Goal: Task Accomplishment & Management: Manage account settings

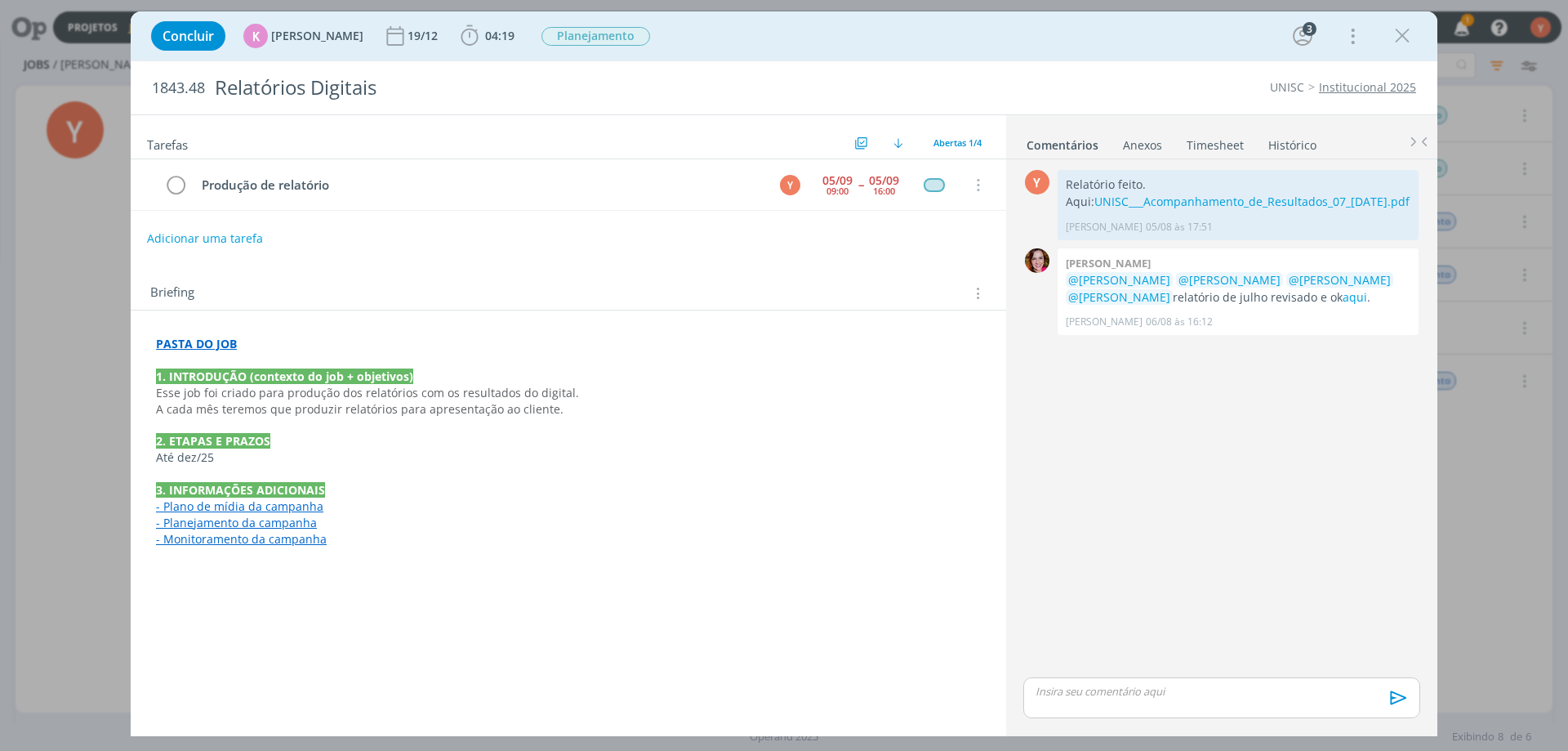
click at [51, 341] on div "Concluir K [PERSON_NAME] [DATE] 04:19 Apontar Data * [DATE] Horas * 00:00 Taref…" at bounding box center [784, 375] width 1568 height 751
click at [1401, 20] on div "Concluir K [PERSON_NAME] [DATE] 04:19 Apontar Data * [DATE] Horas * 00:00 Taref…" at bounding box center [784, 36] width 1283 height 39
click at [1402, 29] on icon "dialog" at bounding box center [1402, 35] width 24 height 24
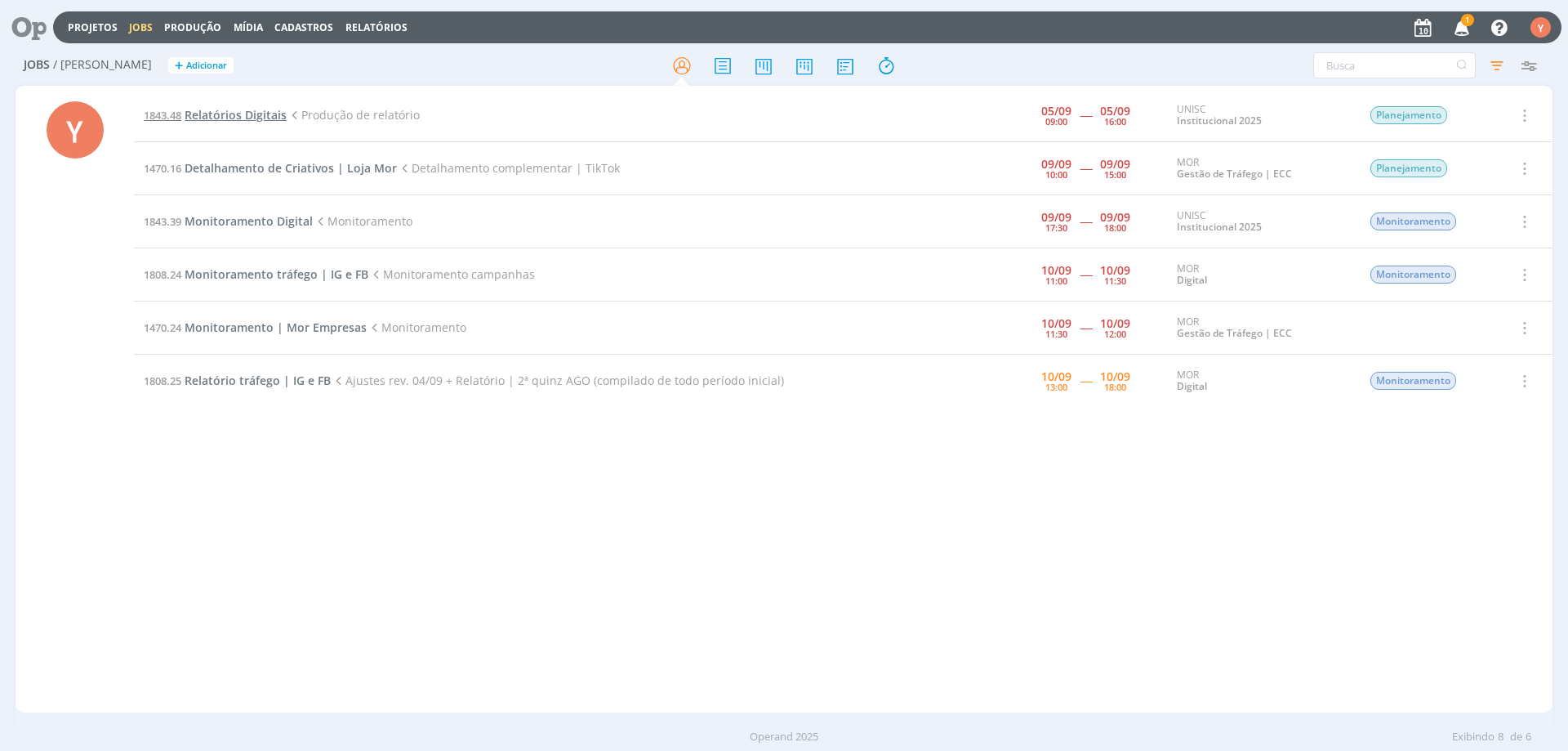
click at [209, 122] on span "Relatórios Digitais" at bounding box center [235, 115] width 102 height 15
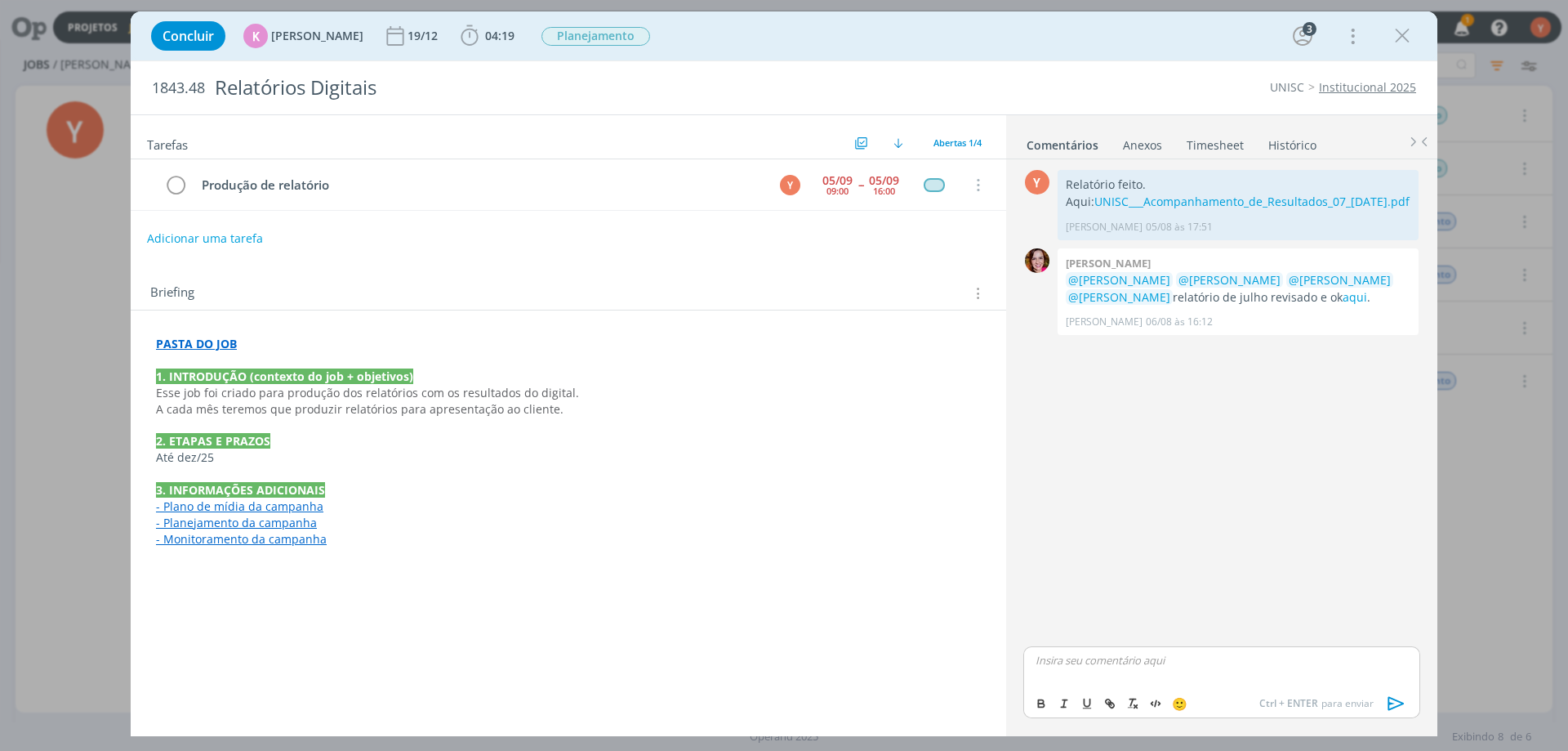
drag, startPoint x: 1118, startPoint y: 707, endPoint x: 740, endPoint y: 508, distance: 427.2
click at [740, 508] on p "- Plano de mídia da campanha" at bounding box center [568, 507] width 825 height 16
click at [1133, 511] on div "Y 0 Relatório feito. Aqui: UNISC___Acompanhamento_de_Resultados_07_[DATE].pdf […" at bounding box center [1222, 420] width 410 height 508
click at [1095, 687] on p "dialog" at bounding box center [1222, 691] width 371 height 14
click at [1132, 667] on p "Relatório de agosto:" at bounding box center [1222, 660] width 371 height 14
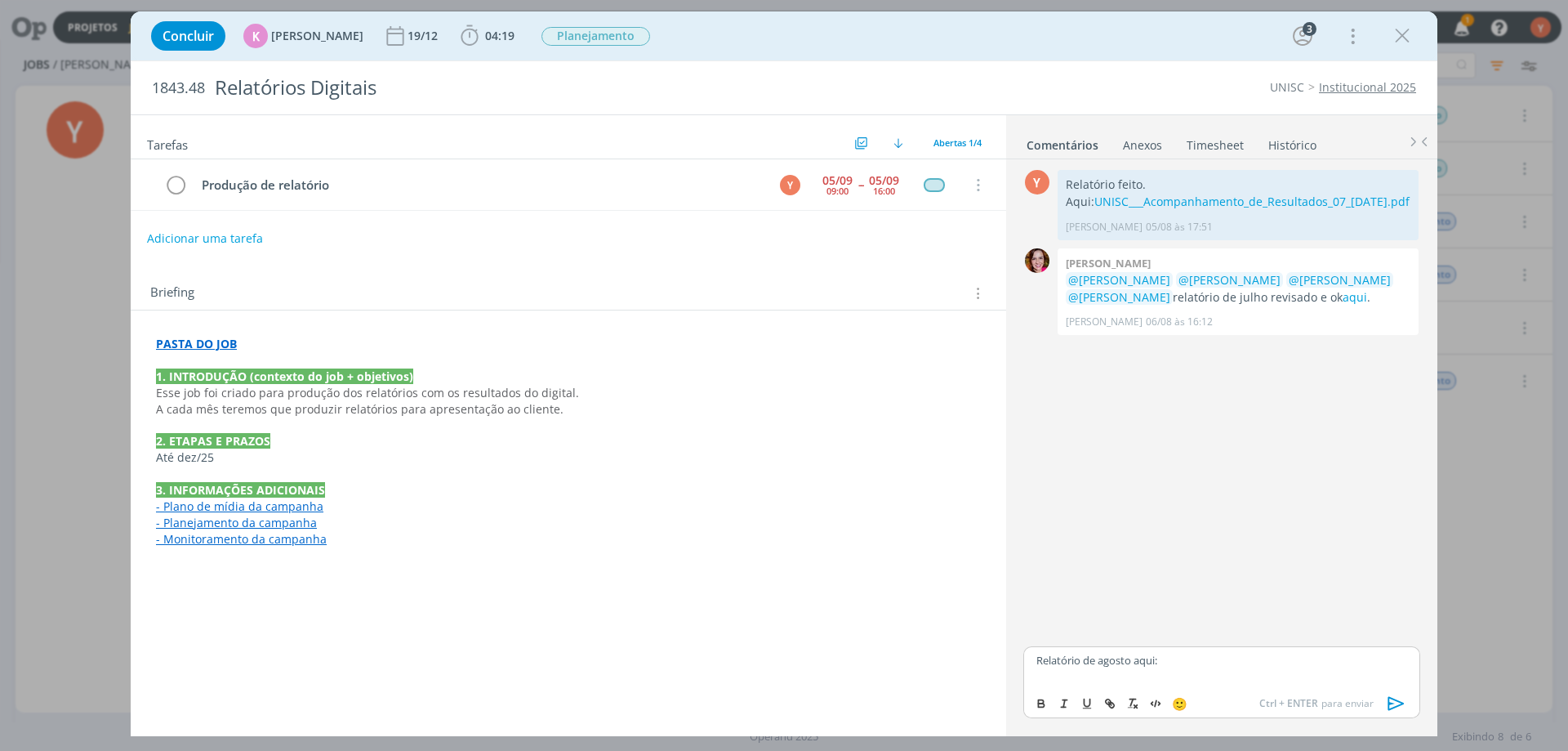
click at [207, 346] on strong "PASTA DO JOB" at bounding box center [196, 343] width 81 height 15
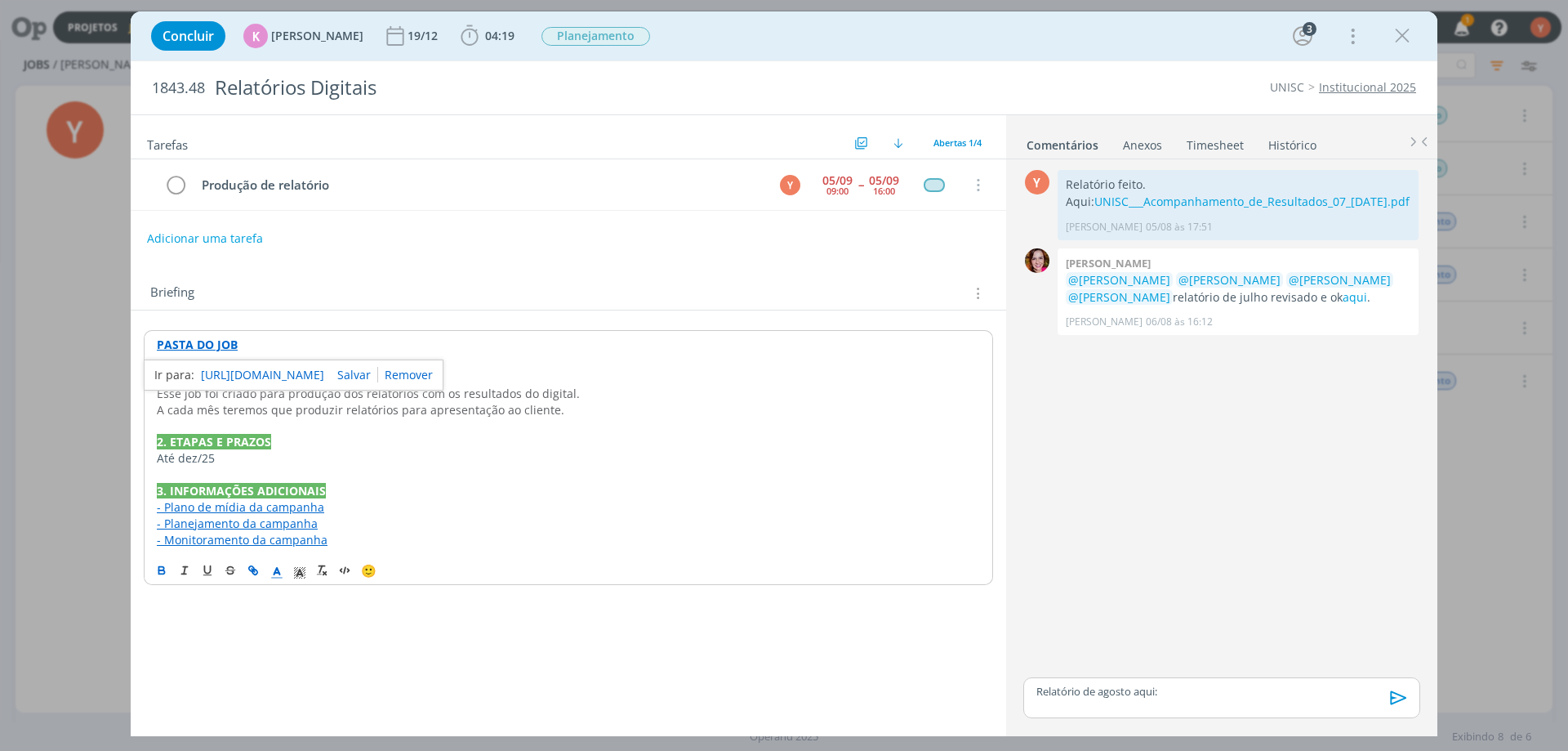
click at [244, 376] on link "[URL][DOMAIN_NAME]" at bounding box center [263, 375] width 124 height 21
drag, startPoint x: 1240, startPoint y: 679, endPoint x: 1234, endPoint y: 691, distance: 13.4
click at [1240, 680] on div "Relatório de agosto aqui:" at bounding box center [1223, 698] width 397 height 41
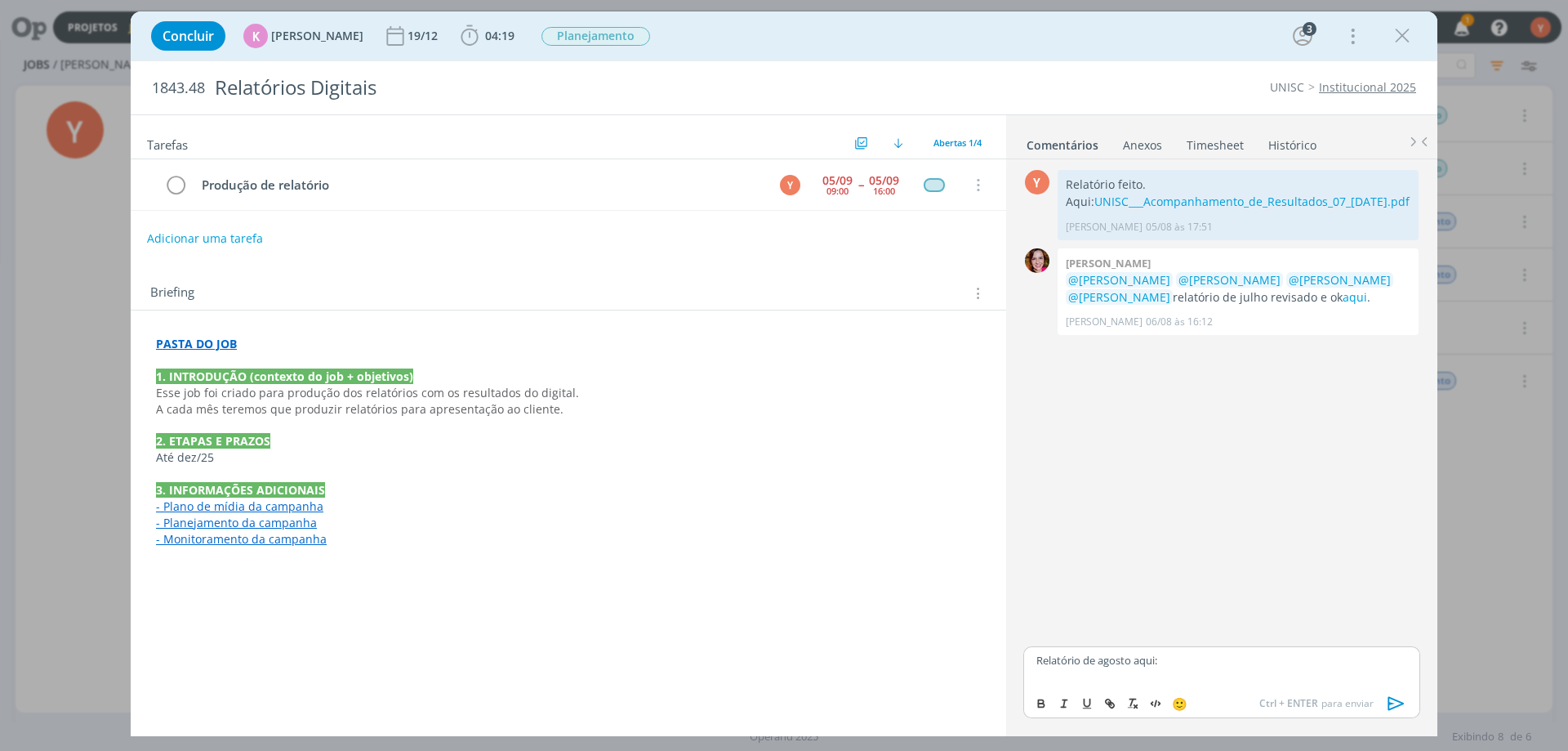
click at [1234, 691] on div "🙂 Ctrl + ENTER para enviar" at bounding box center [1223, 703] width 396 height 30
click at [1240, 662] on p "Relatório de agosto aqui:" at bounding box center [1222, 660] width 371 height 14
click at [1176, 660] on p "Relatório de agosto aqui: UNISC___Acompanhamento_de_Resultados_08_AGO.pdf" at bounding box center [1222, 666] width 371 height 30
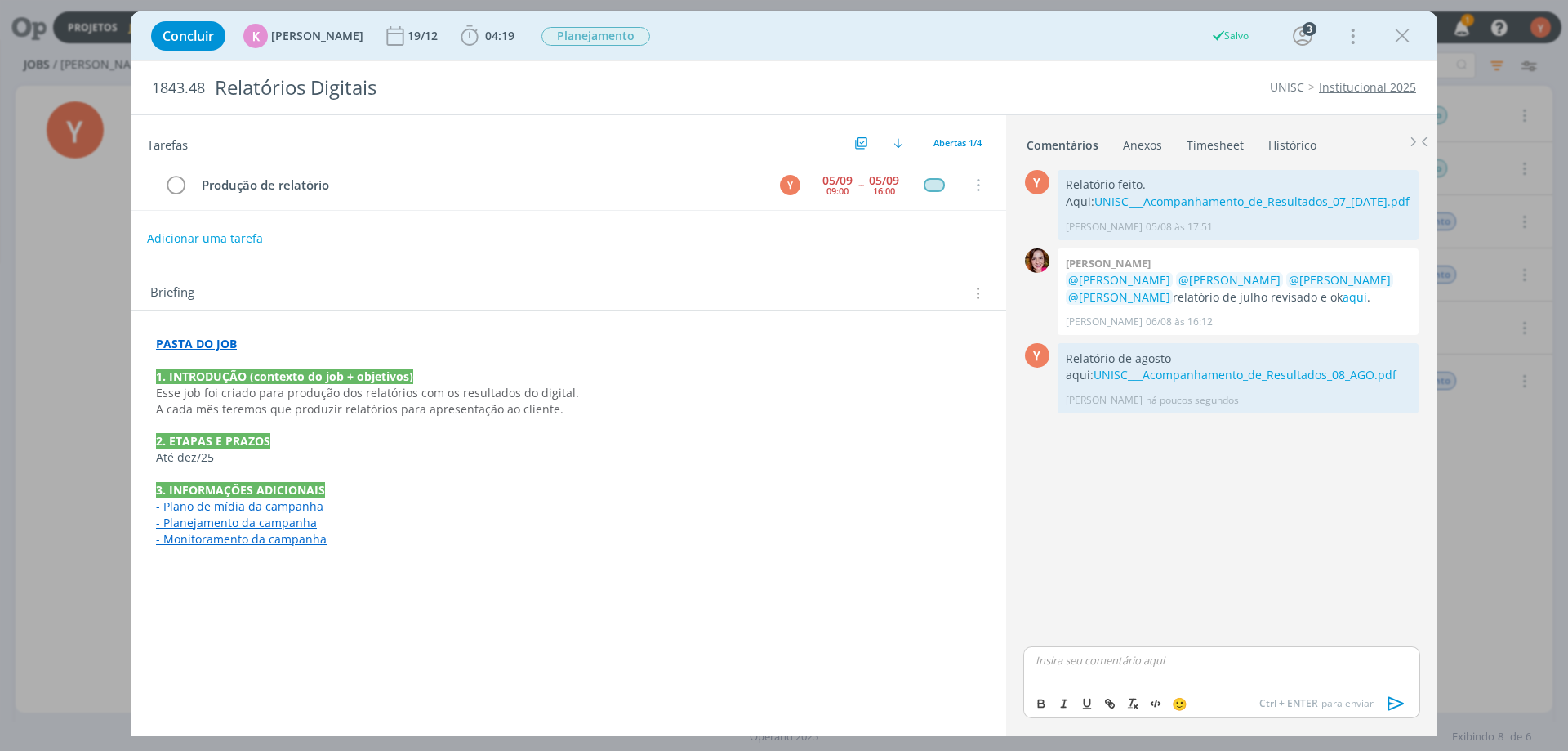
click at [1250, 467] on div "Y 0 Relatório feito. Aqui: UNISC___Acompanhamento_de_Resultados_07_[DATE].pdf […" at bounding box center [1222, 404] width 410 height 477
click at [508, 21] on div "Concluir K [PERSON_NAME] [DATE] 04:19 Apontar Data * [DATE] Horas * 00:00 Taref…" at bounding box center [784, 36] width 1283 height 39
click at [504, 26] on span "04:19" at bounding box center [488, 35] width 61 height 24
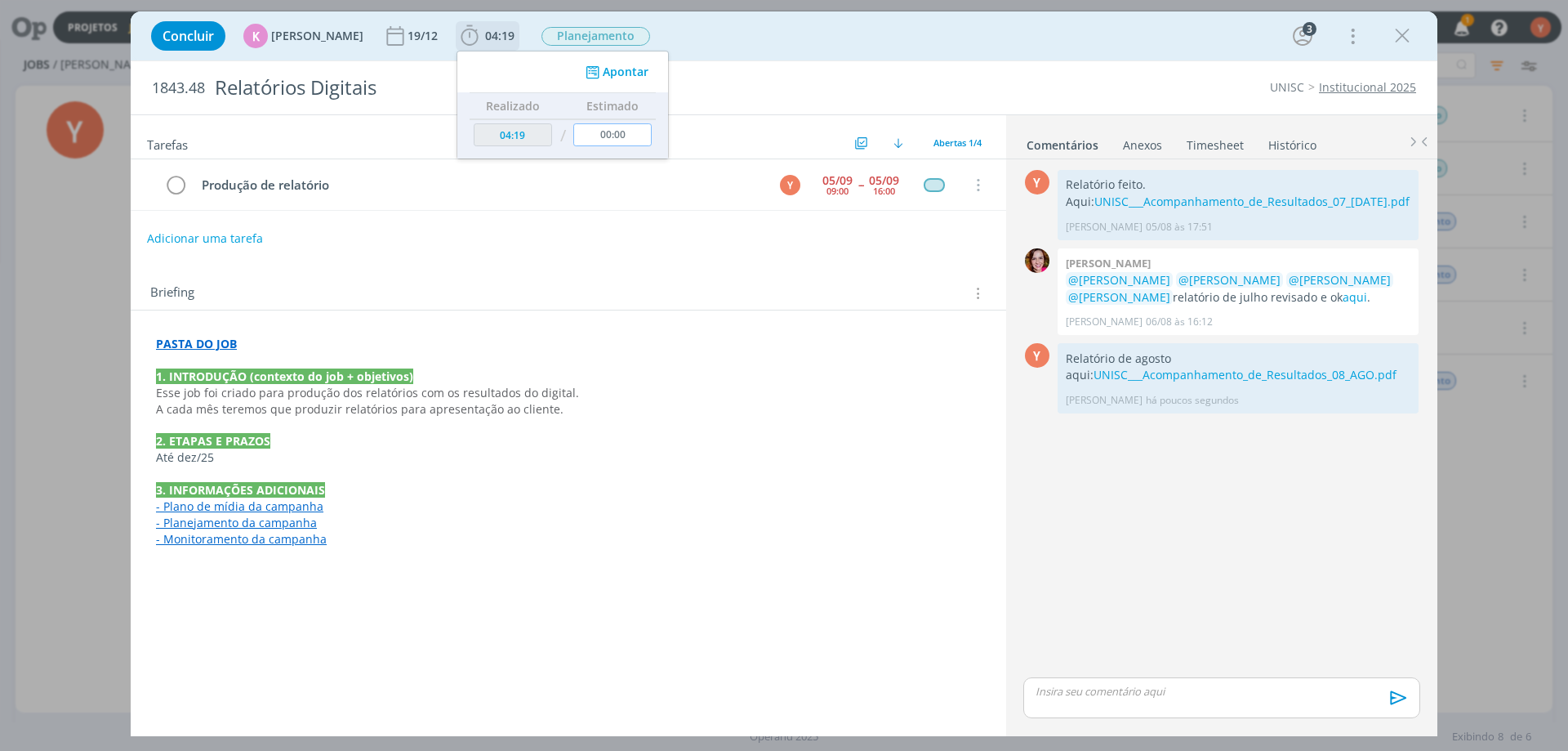
click at [612, 128] on input "00:00" at bounding box center [613, 135] width 79 height 23
click at [608, 72] on button "Apontar" at bounding box center [616, 72] width 68 height 17
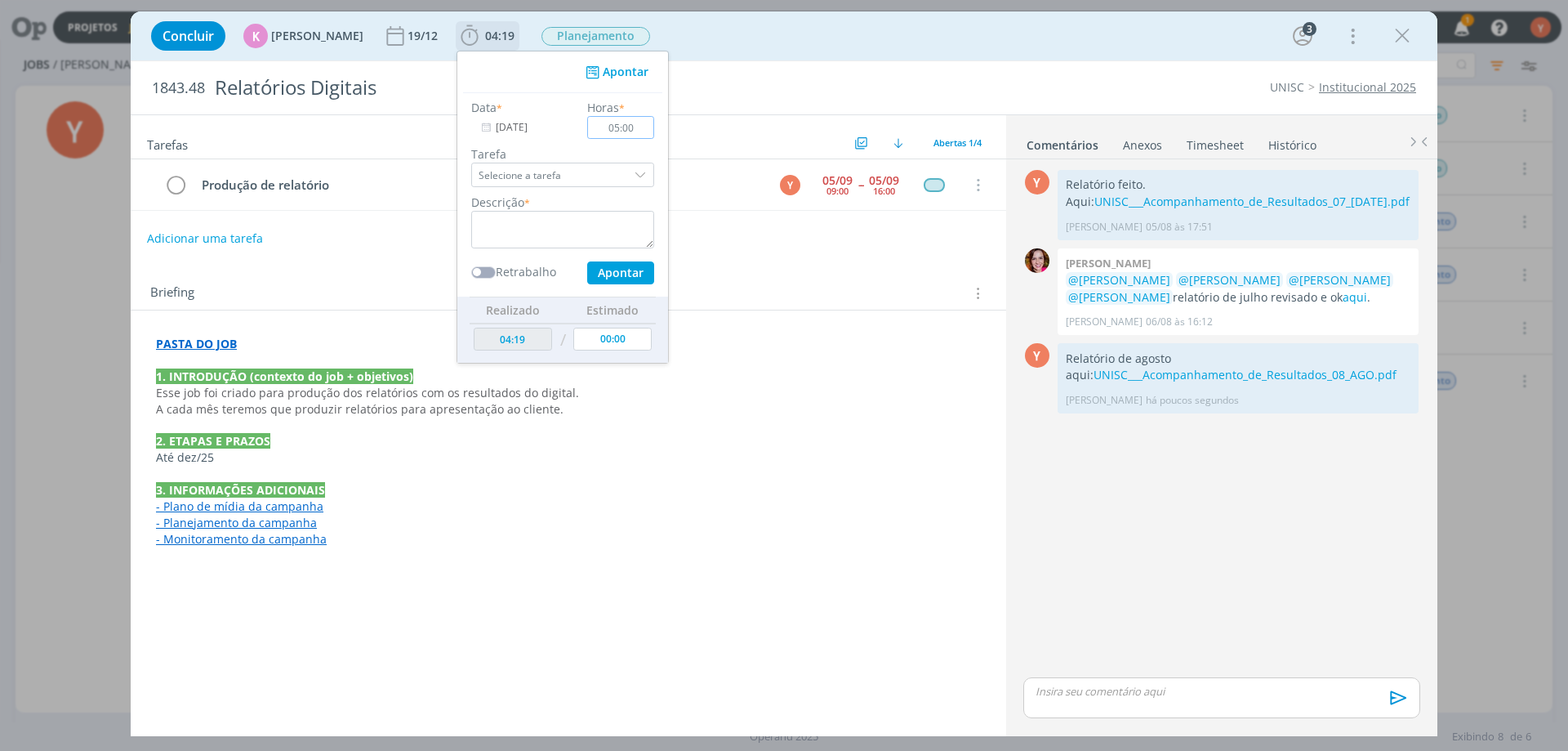
type input "05:00"
click at [624, 275] on button "Apontar" at bounding box center [620, 273] width 67 height 23
drag, startPoint x: 603, startPoint y: 251, endPoint x: 591, endPoint y: 218, distance: 35.1
click at [601, 242] on div "Data * [DATE] Horas * 05:00 Tarefa Selecione a tarefa Descrição * Retrabalho Ap…" at bounding box center [563, 191] width 200 height 185
click at [591, 218] on textarea "dialog" at bounding box center [563, 229] width 183 height 38
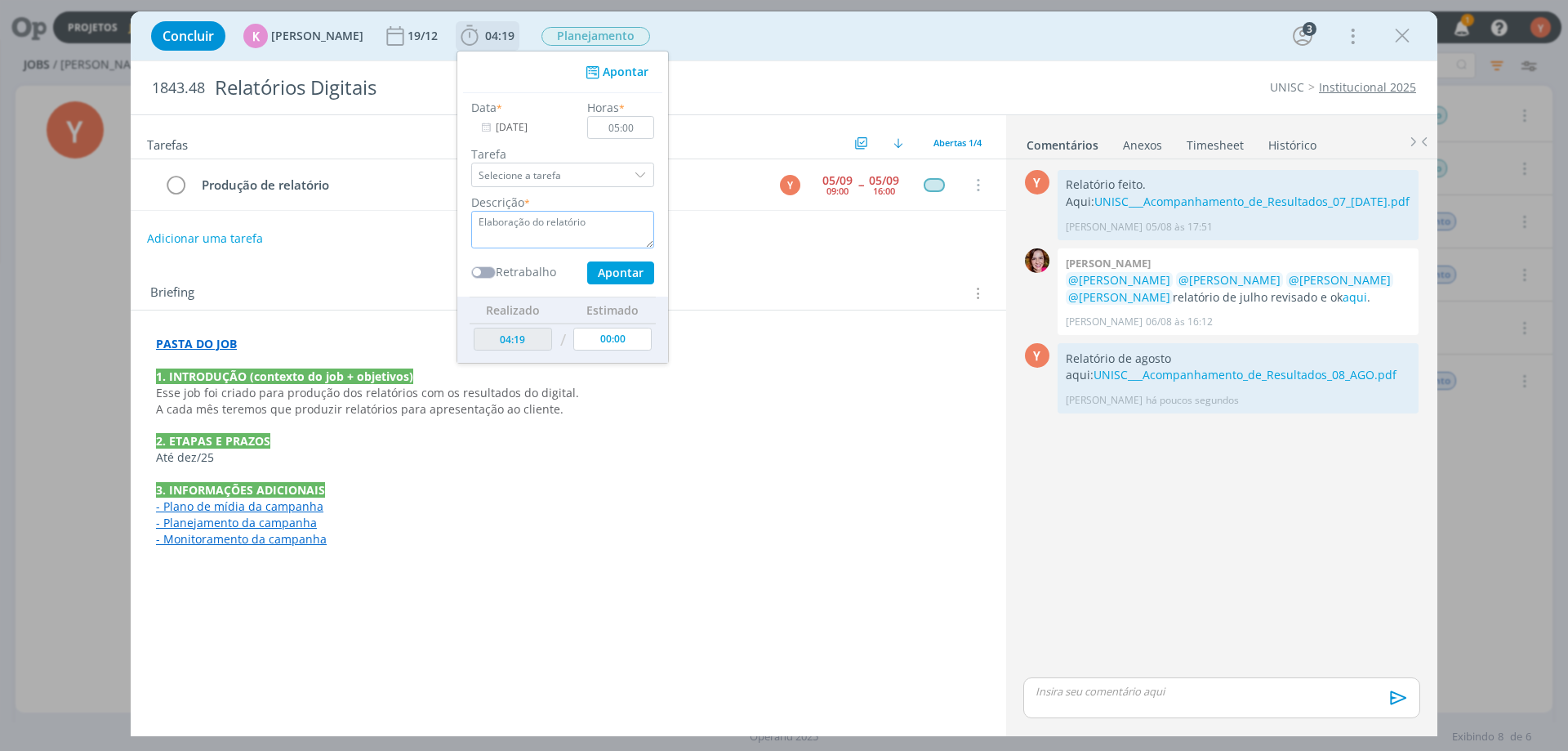
type textarea "Elaboração do relatório"
click at [610, 261] on button "Apontar" at bounding box center [620, 273] width 67 height 23
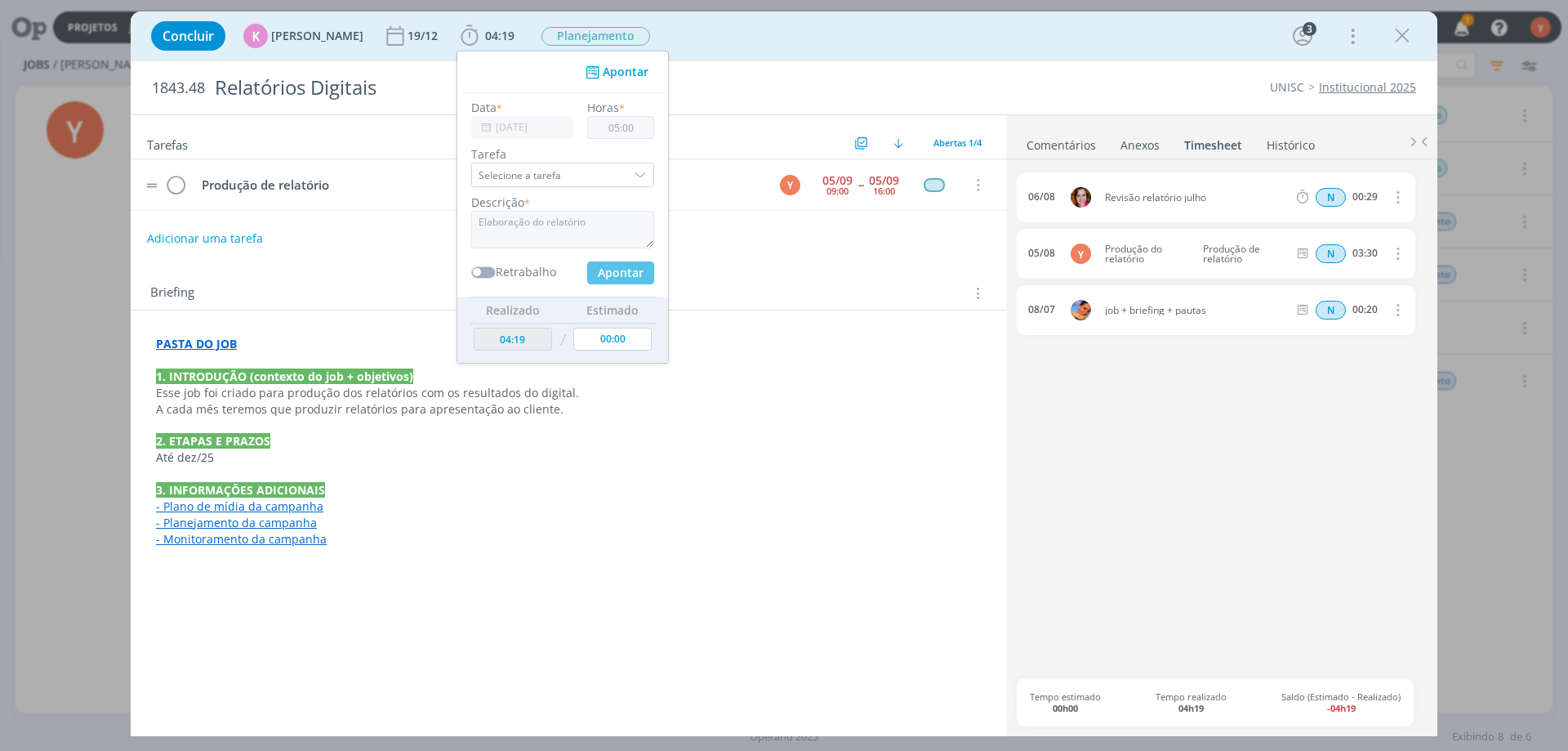
type input "09:19"
type input "00:00"
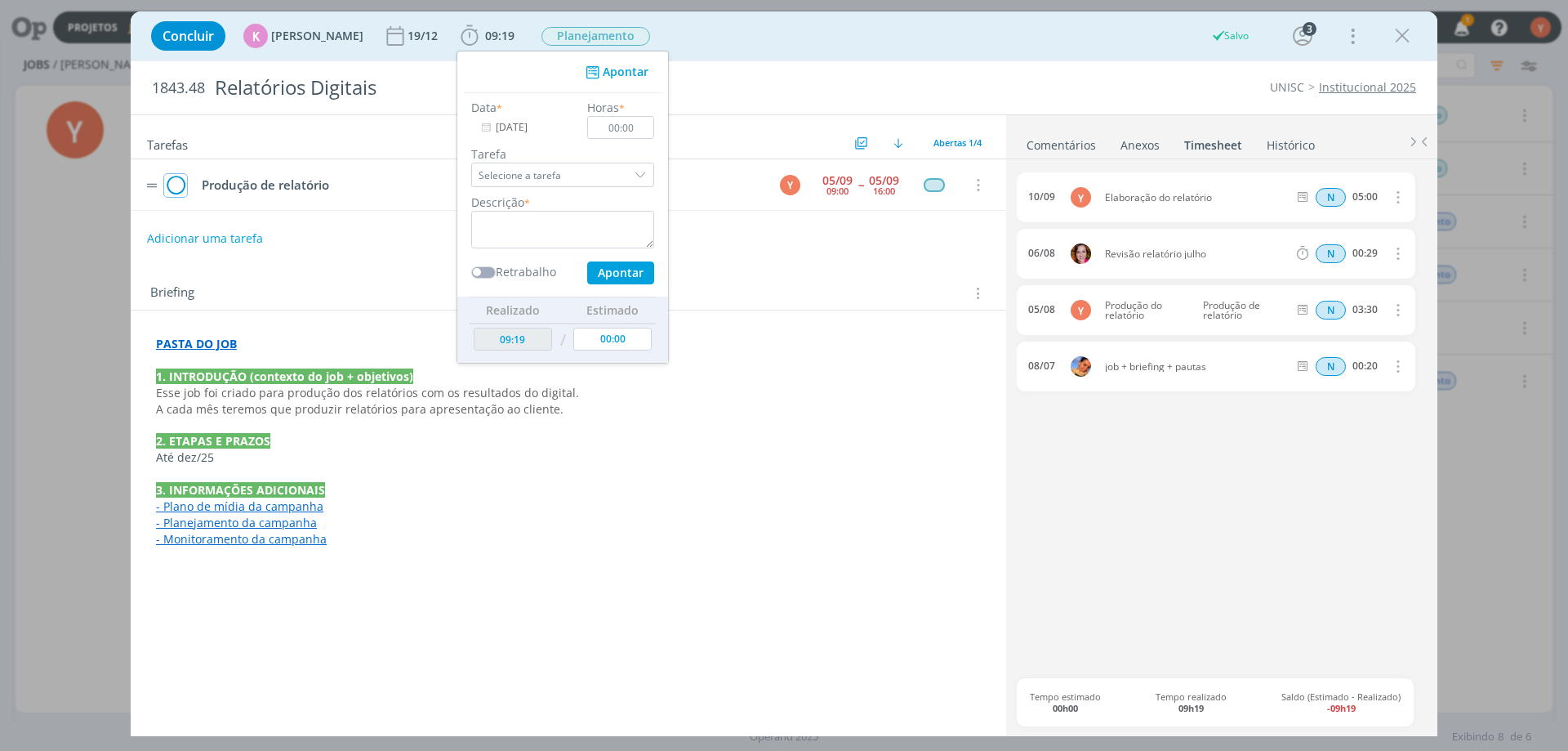
click at [182, 183] on icon "dialog" at bounding box center [175, 184] width 23 height 24
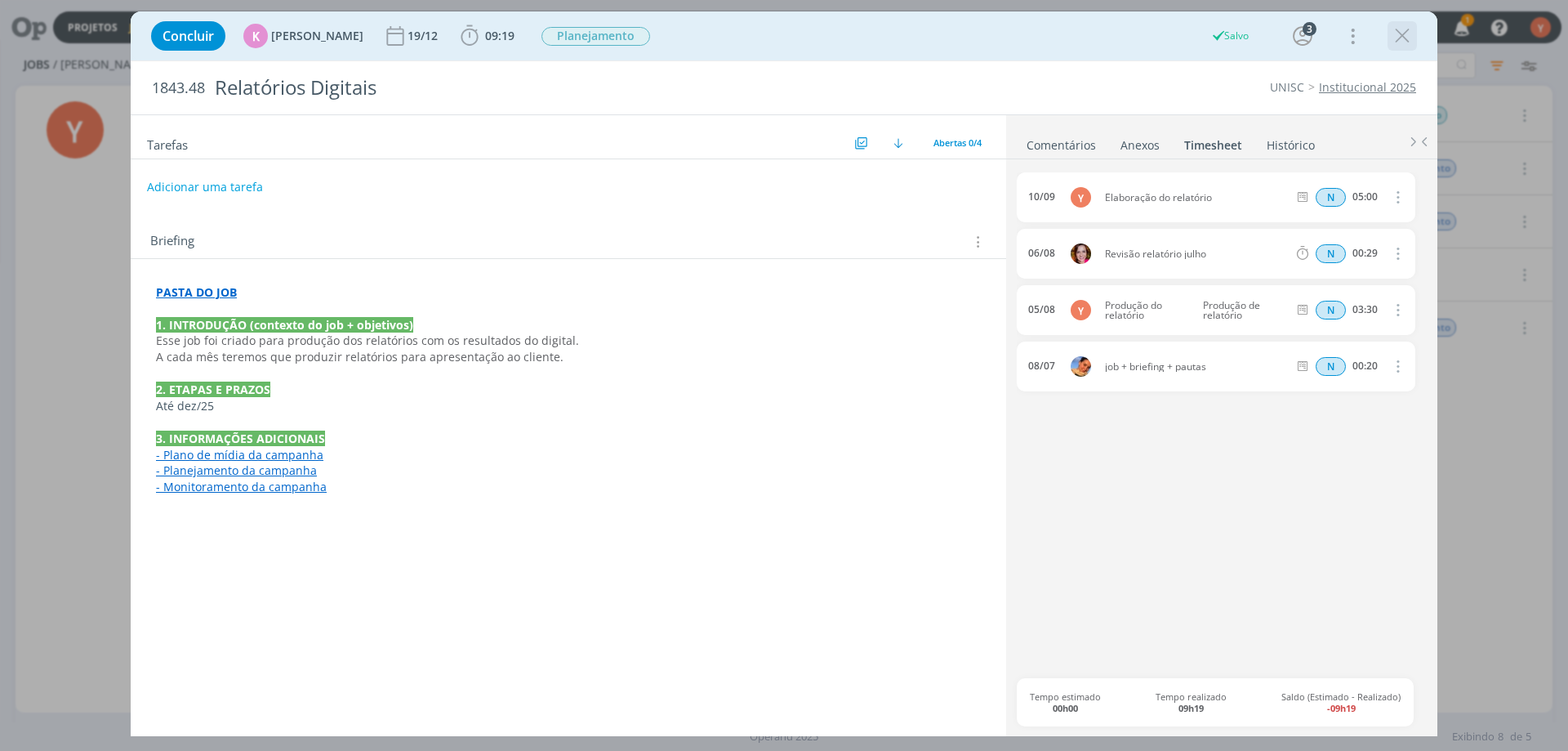
click at [1390, 31] on icon "dialog" at bounding box center [1402, 35] width 24 height 24
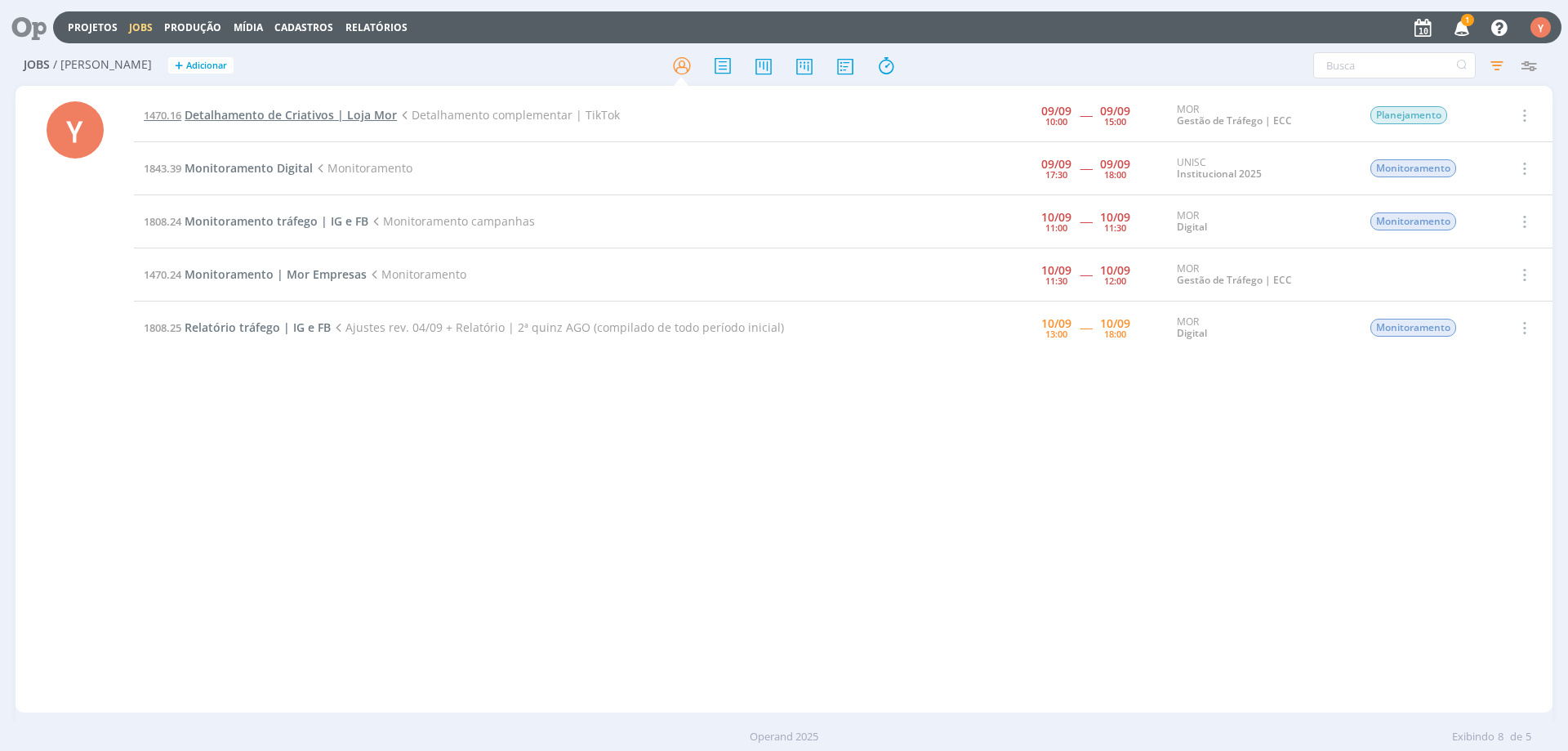
click at [293, 116] on span "Detalhamento de Criativos | Loja Mor" at bounding box center [290, 115] width 212 height 15
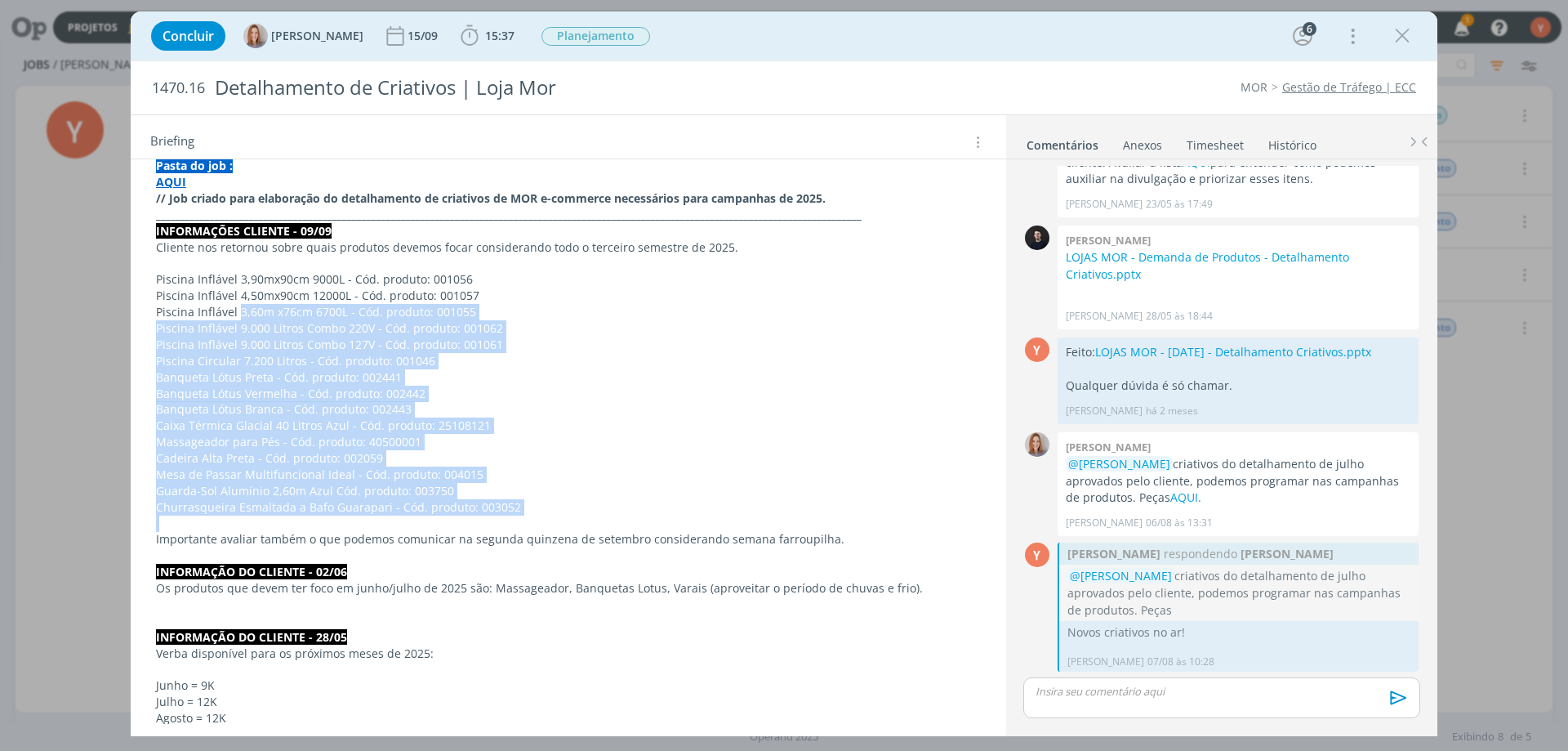
scroll to position [382, 0]
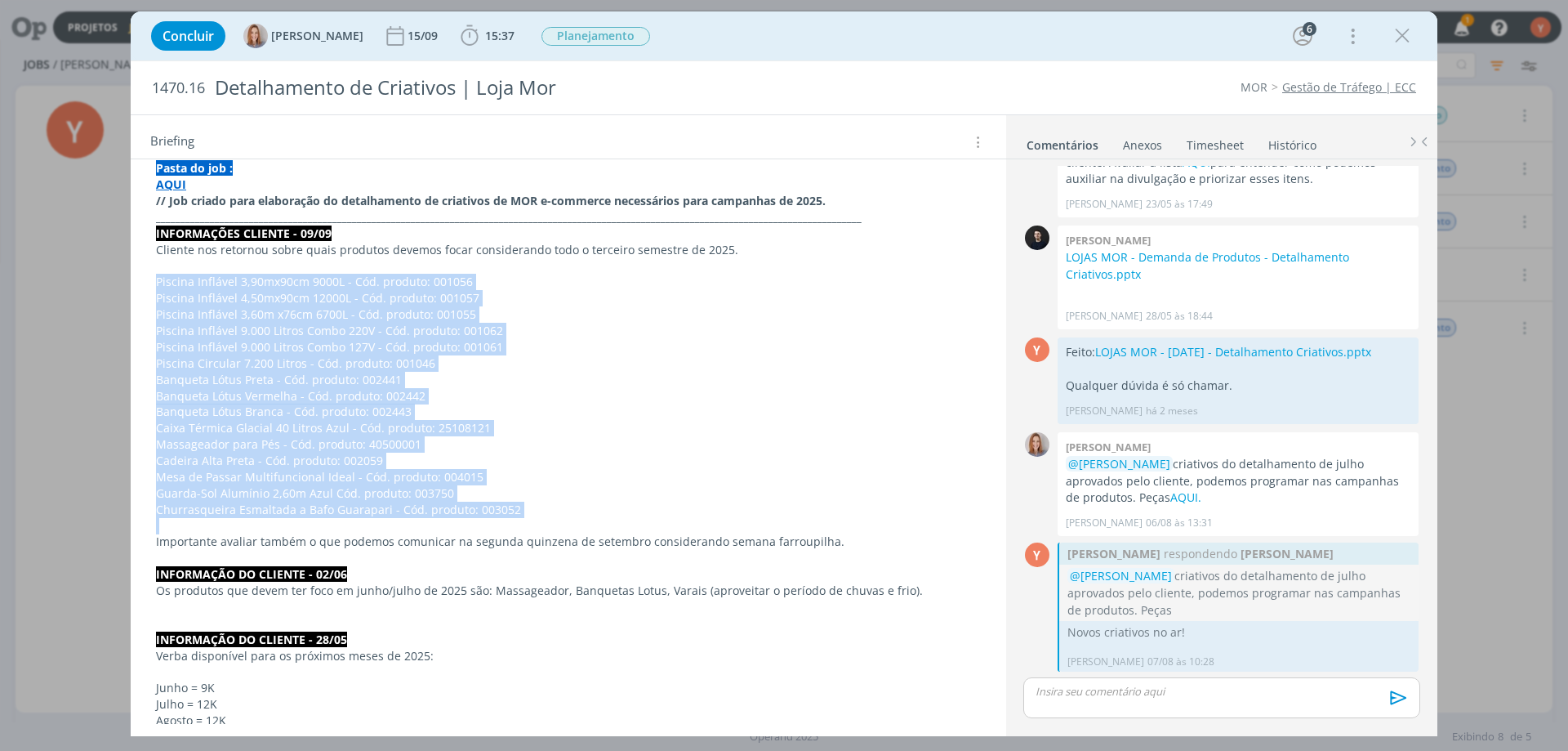
drag, startPoint x: 533, startPoint y: 437, endPoint x: 136, endPoint y: 278, distance: 427.7
click at [136, 278] on div "Pasta do job : AQUI // Job criado para elaboração do detalhamento de criativos …" at bounding box center [568, 470] width 875 height 670
copy div "Piscina Inflável 3,90mx90cm 9000L - Cód. produto: 001056 Piscina Inflável 4,50m…"
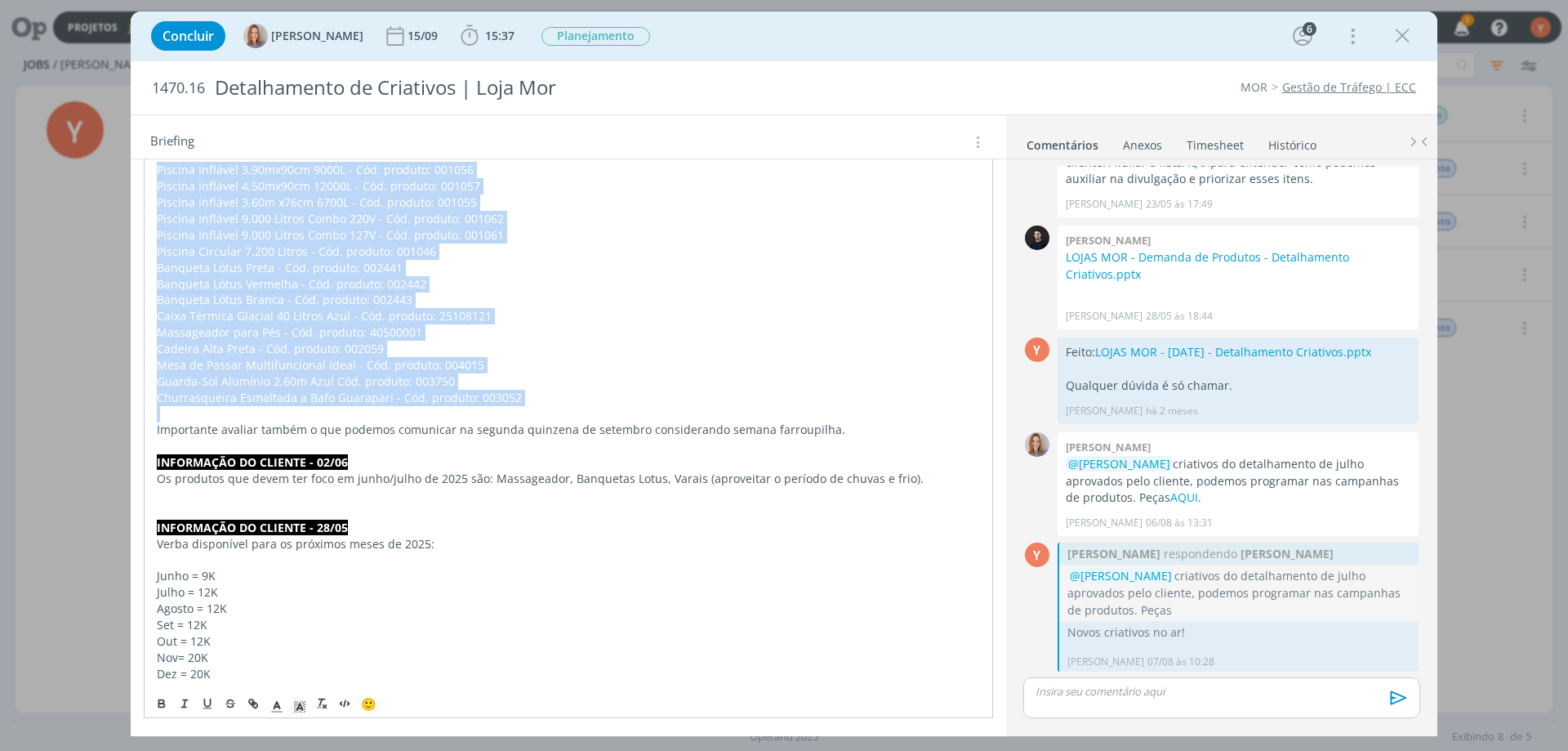
scroll to position [496, 0]
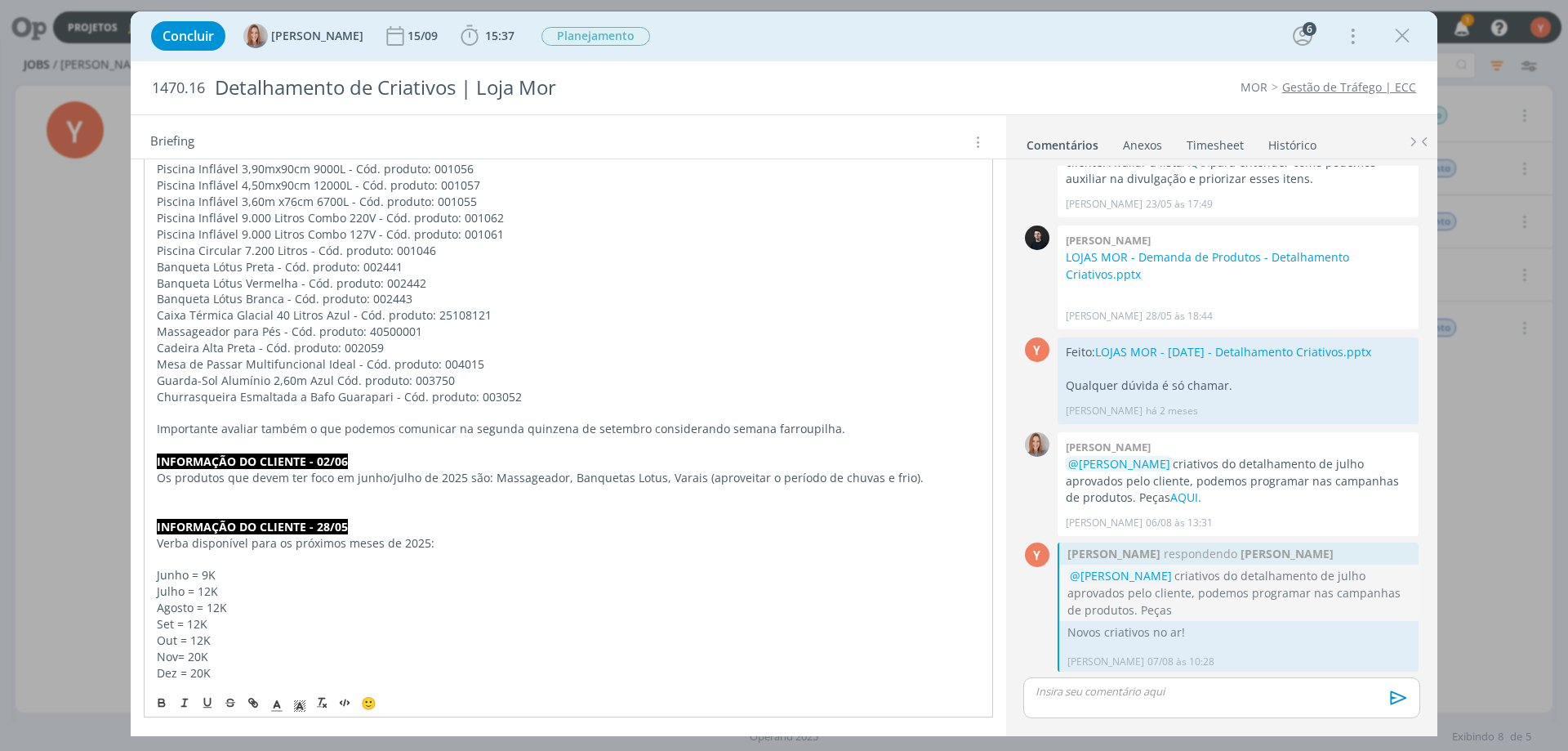
click at [533, 587] on p "Julho = 12K" at bounding box center [568, 592] width 823 height 16
